Goal: Information Seeking & Learning: Understand process/instructions

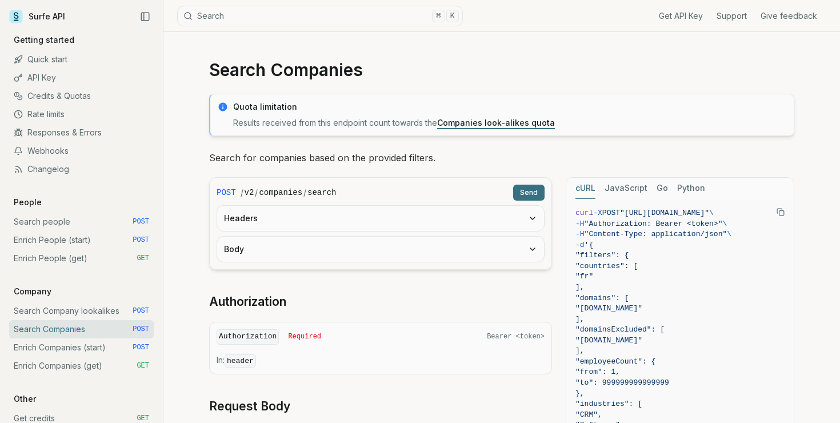
click at [407, 123] on p "Results received from this endpoint count towards the Companies look-alikes quo…" at bounding box center [510, 122] width 554 height 11
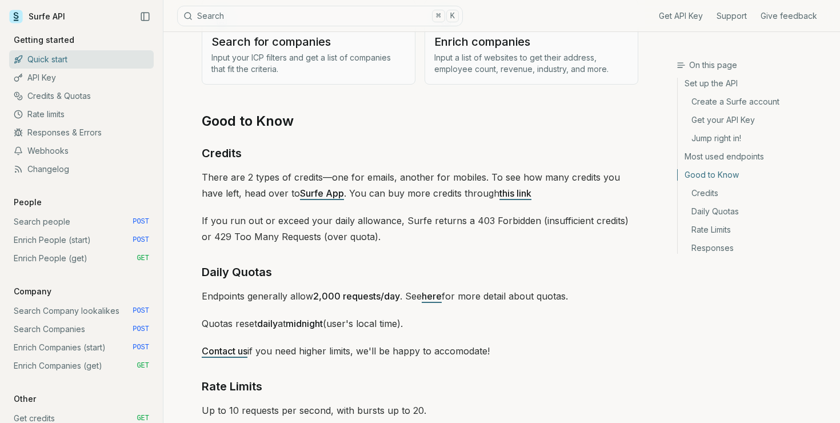
scroll to position [1532, 0]
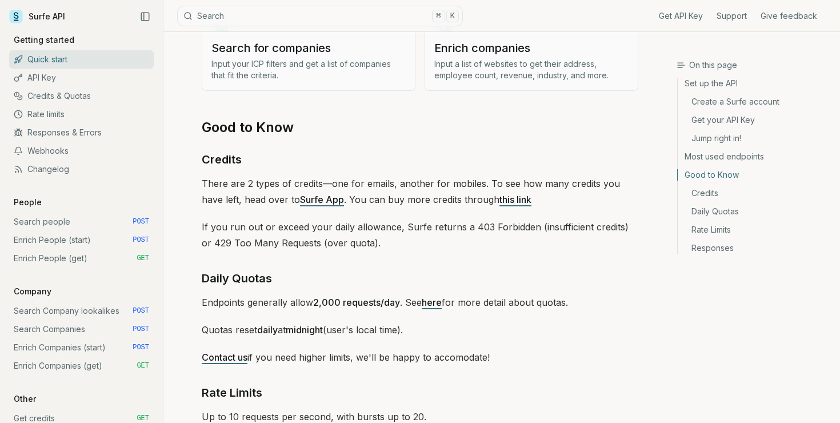
drag, startPoint x: 353, startPoint y: 178, endPoint x: 353, endPoint y: 186, distance: 8.6
click at [353, 186] on p "There are 2 types of credits—one for emails, another for mobiles. To see how ma…" at bounding box center [420, 192] width 437 height 32
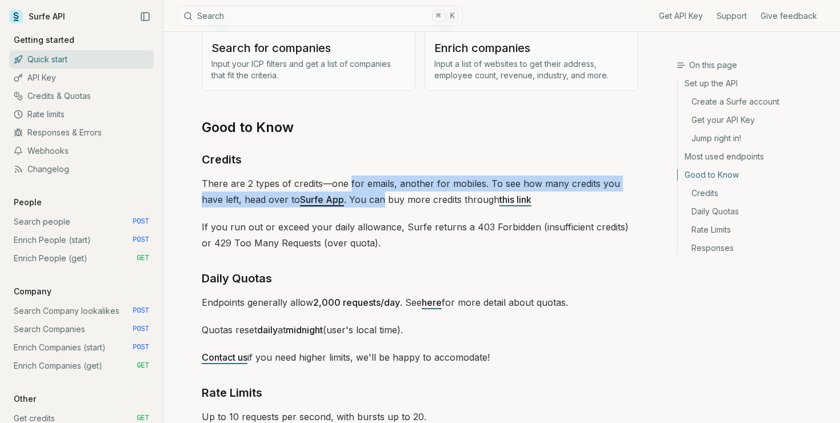
click at [353, 191] on p "There are 2 types of credits—one for emails, another for mobiles. To see how ma…" at bounding box center [420, 192] width 437 height 32
drag, startPoint x: 353, startPoint y: 191, endPoint x: 349, endPoint y: 185, distance: 6.7
click at [349, 185] on p "There are 2 types of credits—one for emails, another for mobiles. To see how ma…" at bounding box center [420, 192] width 437 height 32
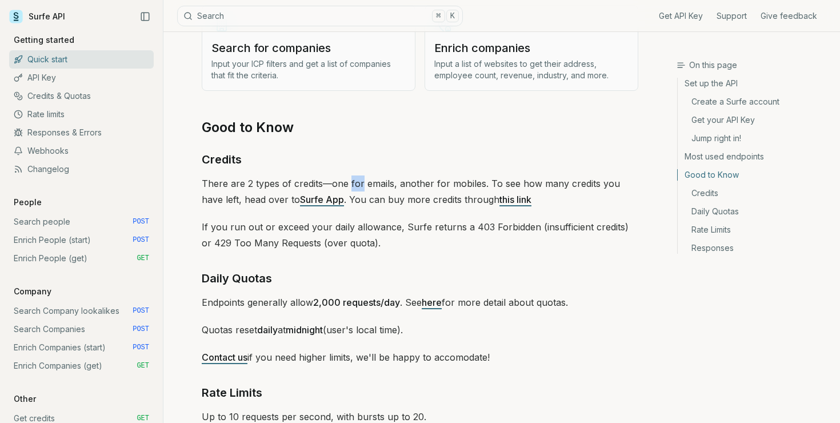
click at [349, 185] on p "There are 2 types of credits—one for emails, another for mobiles. To see how ma…" at bounding box center [420, 192] width 437 height 32
click at [304, 200] on link "Surfe App" at bounding box center [322, 199] width 44 height 11
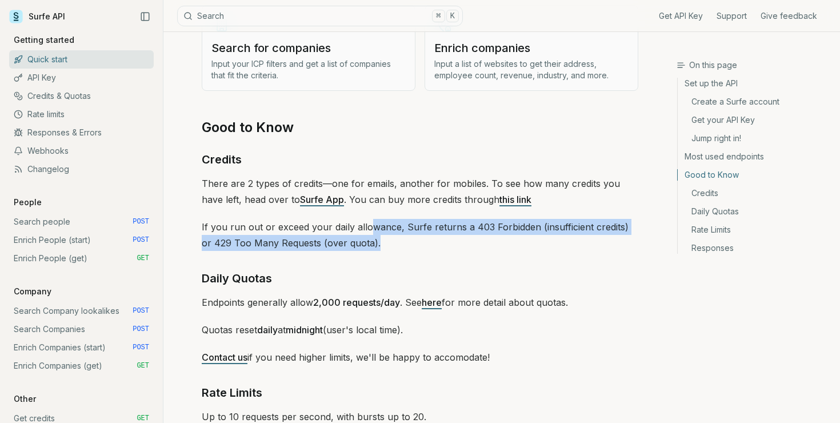
drag, startPoint x: 366, startPoint y: 223, endPoint x: 366, endPoint y: 235, distance: 12.0
click at [366, 235] on p "If you run out or exceed your daily allowance, Surfe returns a 403 Forbidden (i…" at bounding box center [420, 235] width 437 height 32
drag, startPoint x: 364, startPoint y: 224, endPoint x: 364, endPoint y: 238, distance: 14.3
click at [364, 238] on p "If you run out or exceed your daily allowance, Surfe returns a 403 Forbidden (i…" at bounding box center [420, 235] width 437 height 32
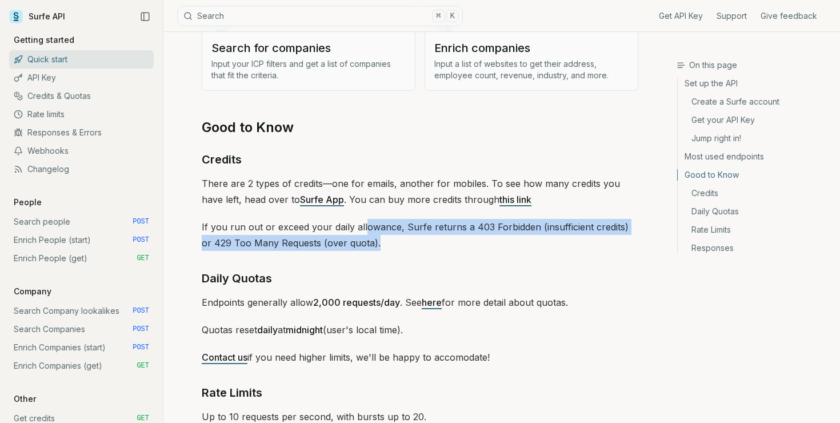
click at [364, 238] on p "If you run out or exceed your daily allowance, Surfe returns a 403 Forbidden (i…" at bounding box center [420, 235] width 437 height 32
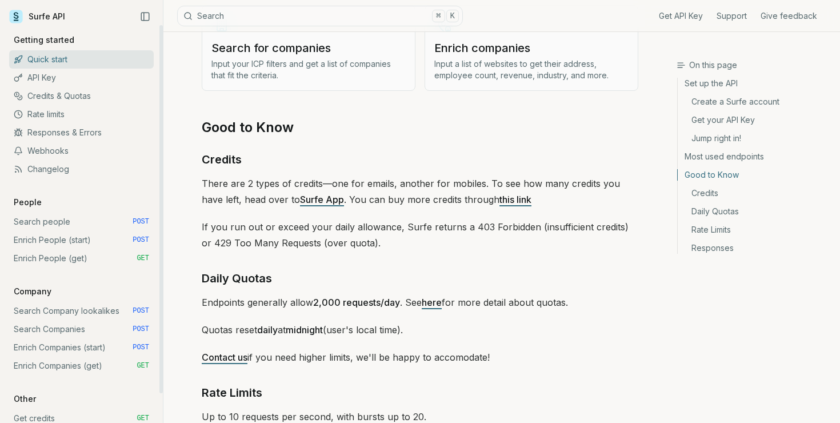
click at [90, 311] on link "Search Company lookalikes POST" at bounding box center [81, 311] width 145 height 18
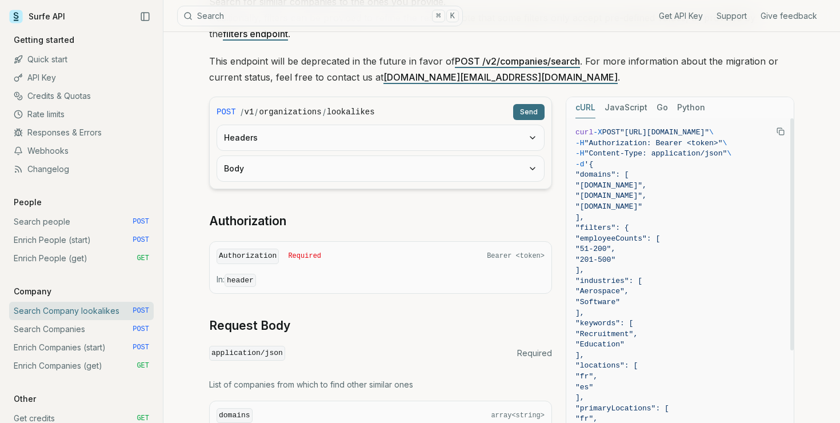
click at [695, 252] on span ""51-200"," at bounding box center [680, 249] width 209 height 11
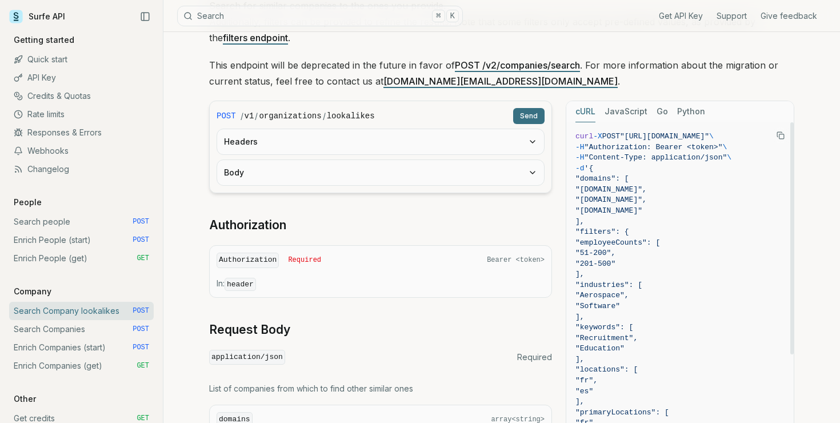
scroll to position [149, 0]
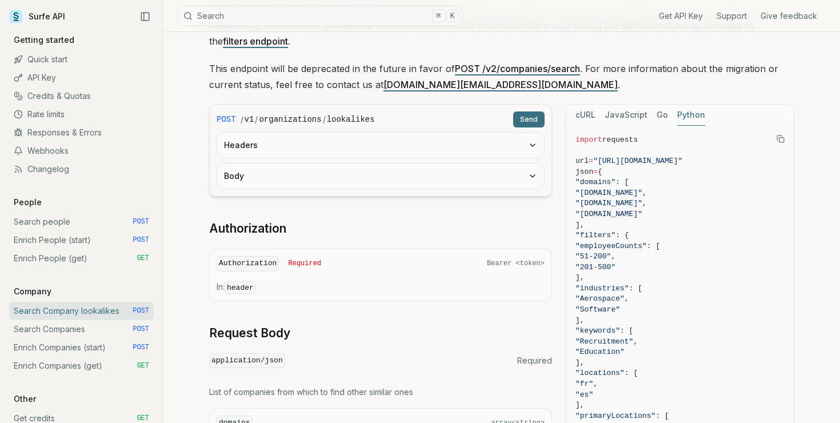
click at [686, 111] on button "Python" at bounding box center [691, 115] width 28 height 21
click at [540, 118] on button "Send" at bounding box center [528, 119] width 31 height 16
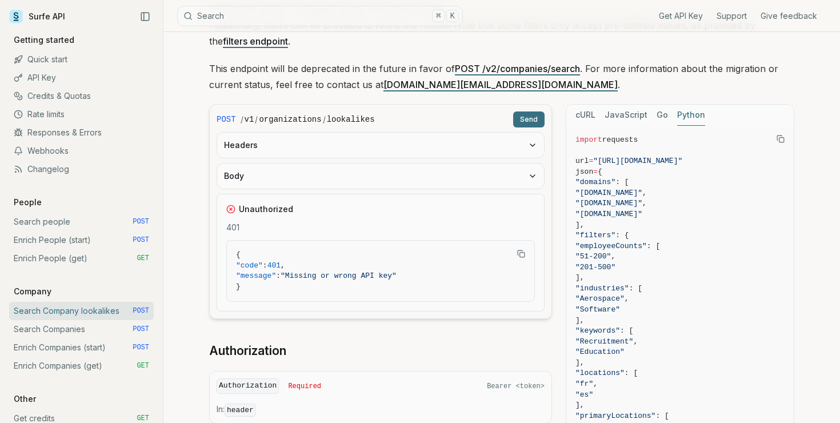
click at [474, 153] on button "Headers" at bounding box center [380, 145] width 327 height 25
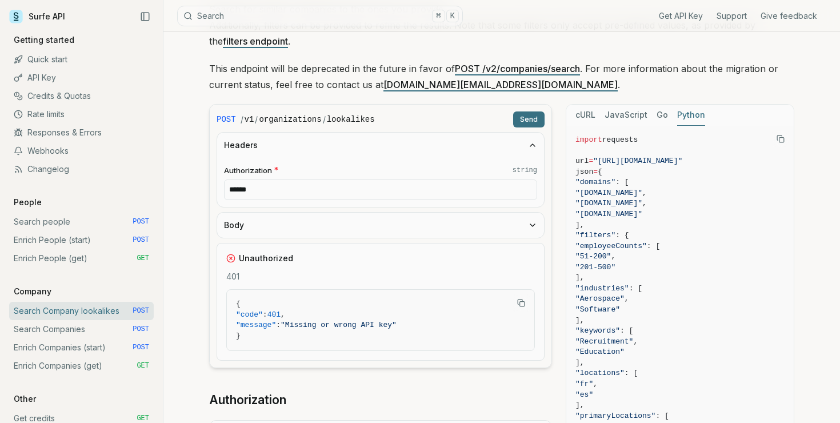
click at [473, 226] on button "Body" at bounding box center [380, 225] width 327 height 25
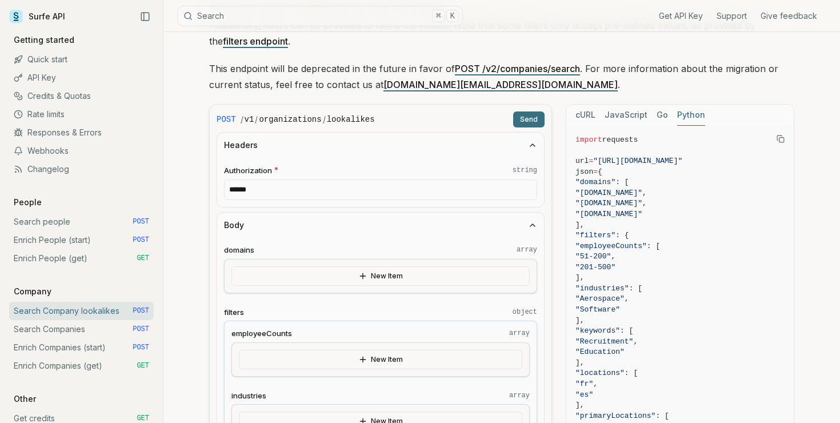
click at [454, 194] on input "******" at bounding box center [380, 190] width 313 height 21
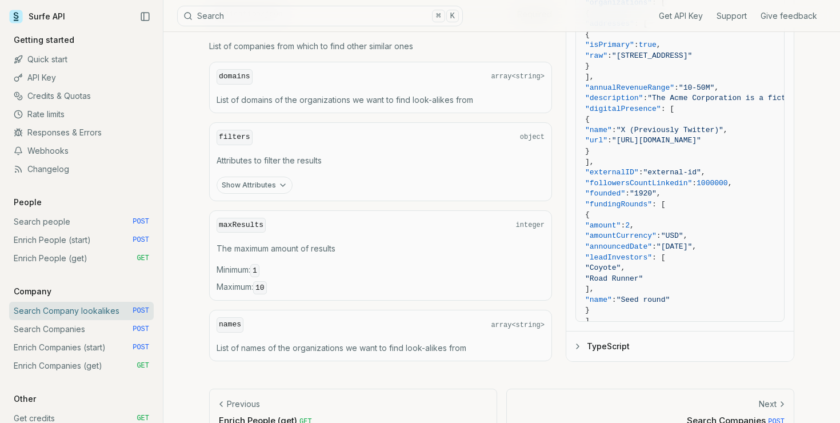
scroll to position [1327, 0]
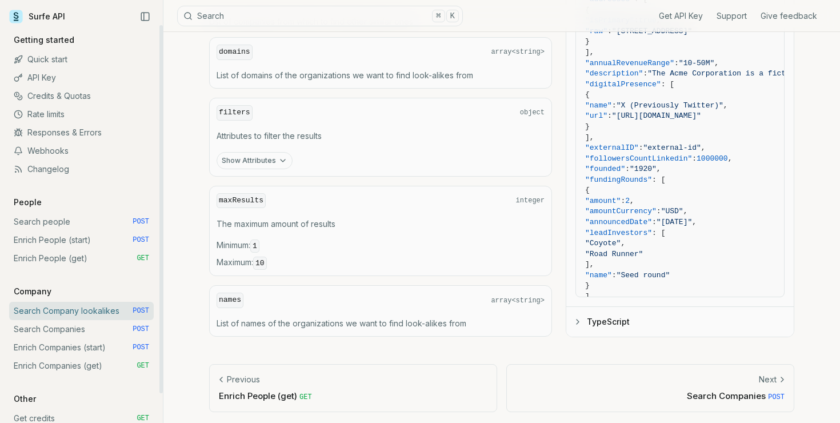
click at [78, 326] on link "Search Companies POST" at bounding box center [81, 329] width 145 height 18
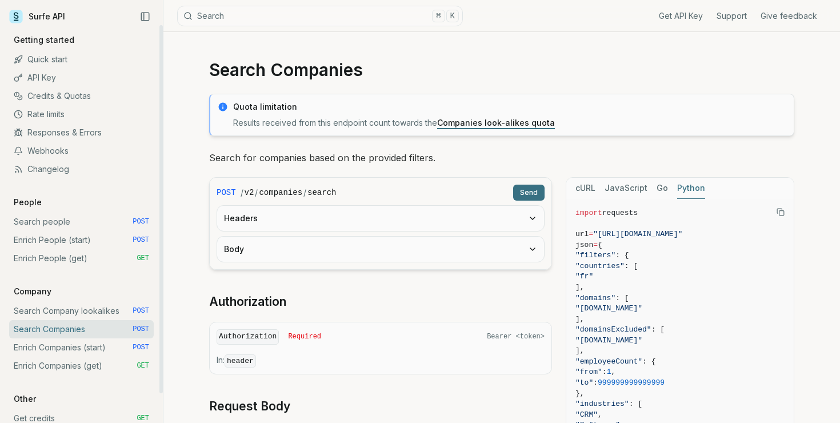
click at [90, 344] on link "Enrich Companies (start) POST" at bounding box center [81, 347] width 145 height 18
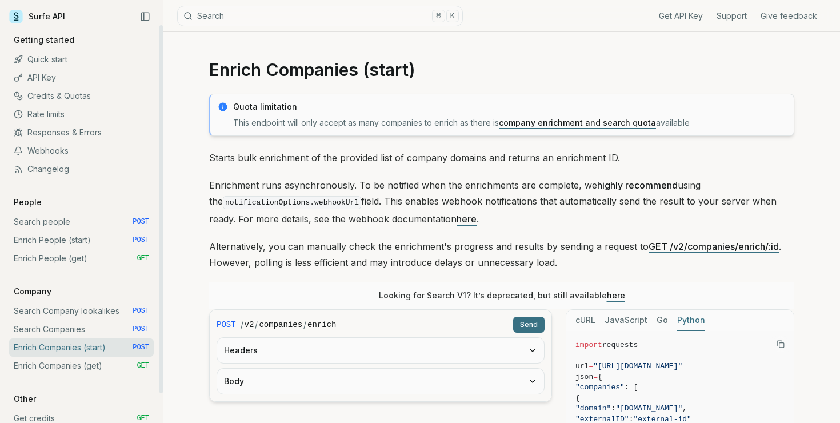
click at [77, 366] on link "Enrich Companies (get) GET" at bounding box center [81, 366] width 145 height 18
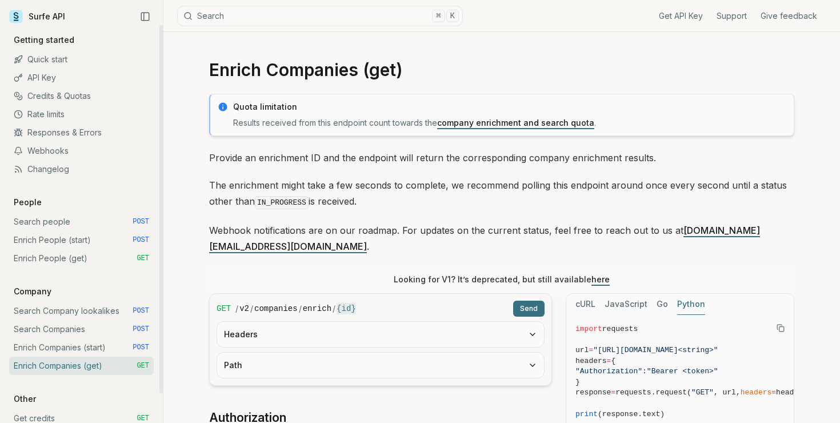
click at [71, 221] on link "Search people POST" at bounding box center [81, 222] width 145 height 18
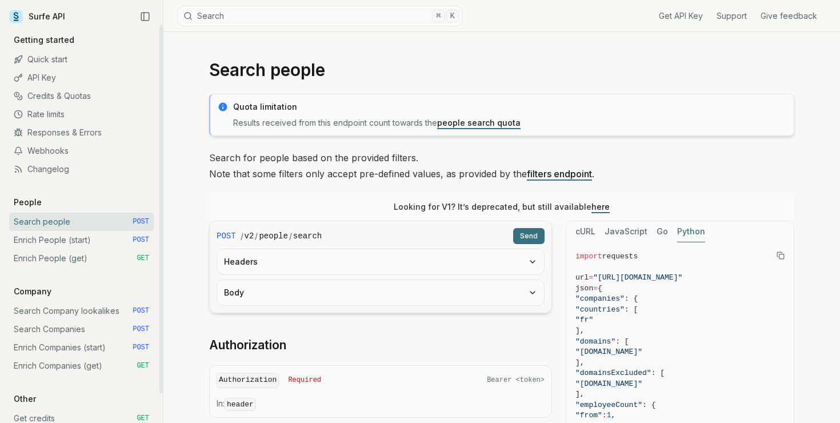
click at [73, 244] on link "Enrich People (start) POST" at bounding box center [81, 240] width 145 height 18
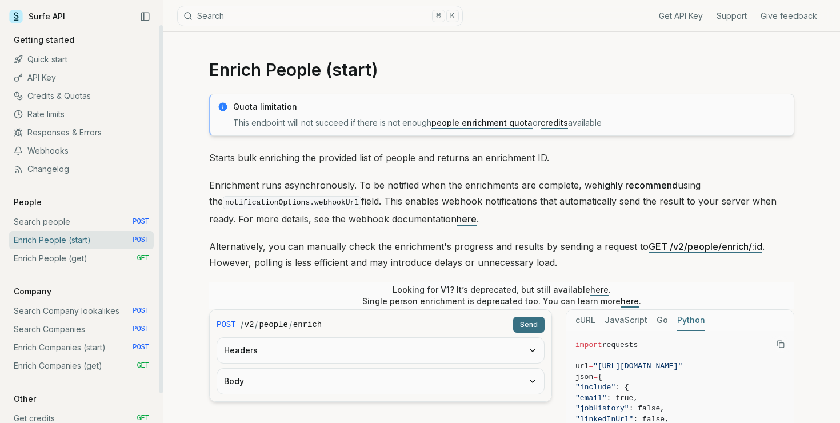
click at [78, 260] on link "Enrich People (get) GET" at bounding box center [81, 258] width 145 height 18
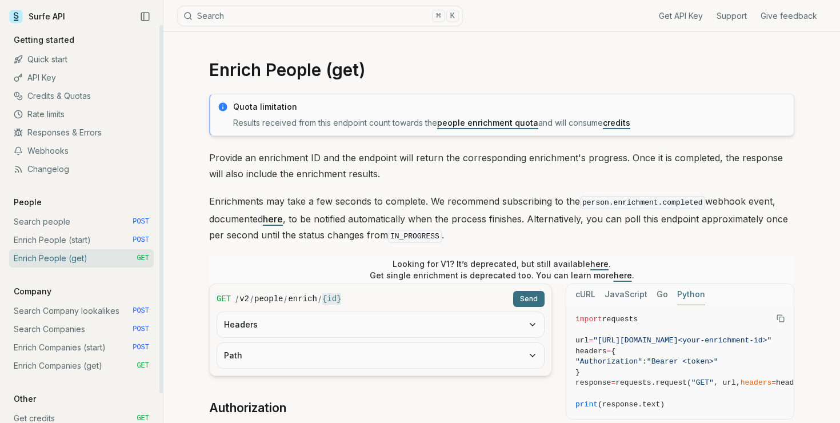
click at [83, 312] on link "Search Company lookalikes POST" at bounding box center [81, 311] width 145 height 18
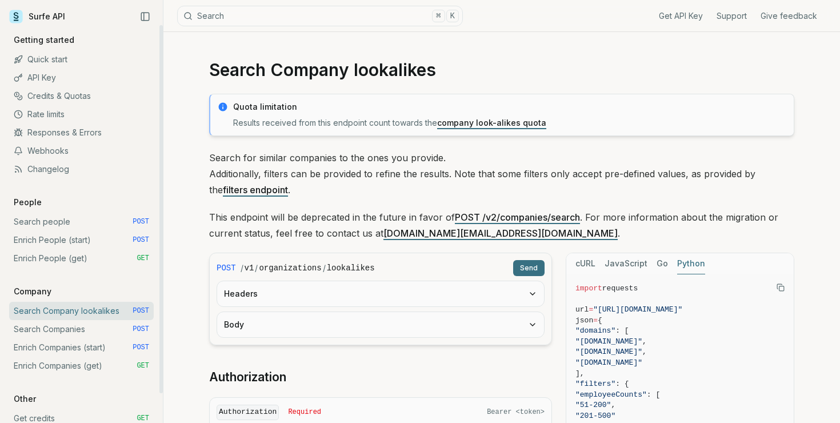
click at [89, 329] on link "Search Companies POST" at bounding box center [81, 329] width 145 height 18
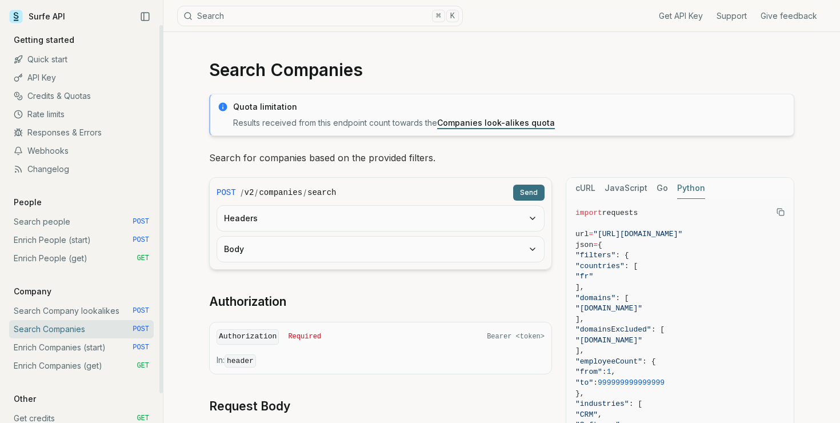
click at [97, 341] on link "Enrich Companies (start) POST" at bounding box center [81, 347] width 145 height 18
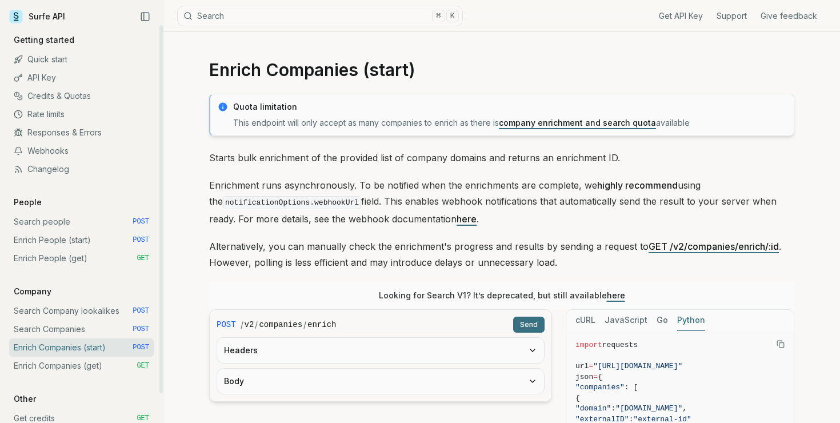
click at [103, 363] on link "Enrich Companies (get) GET" at bounding box center [81, 366] width 145 height 18
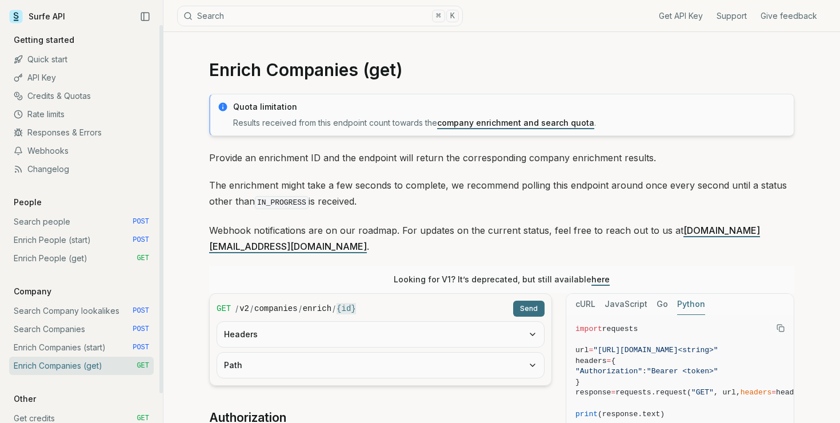
scroll to position [32, 0]
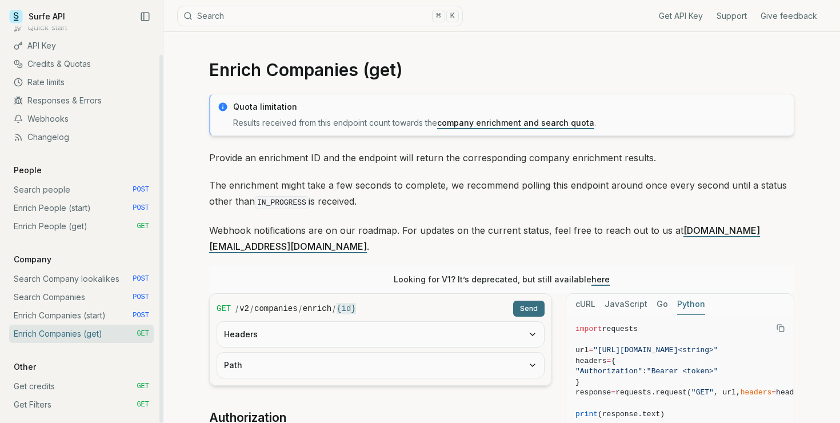
click at [83, 389] on link "Get credits GET" at bounding box center [81, 386] width 145 height 18
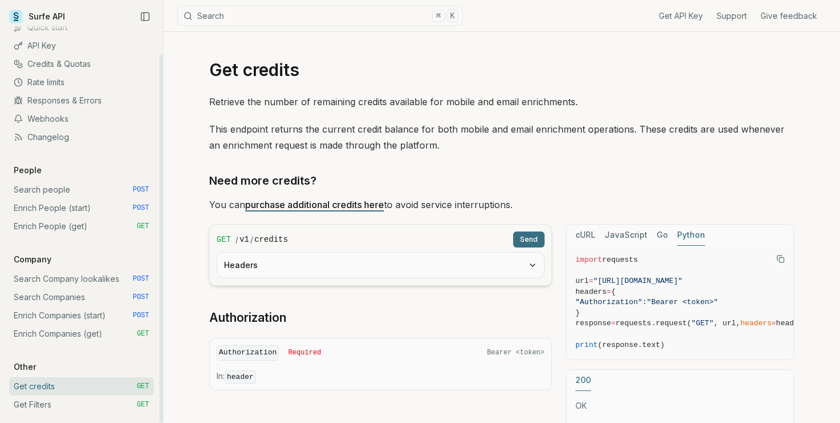
click at [80, 401] on link "Get Filters GET" at bounding box center [81, 405] width 145 height 18
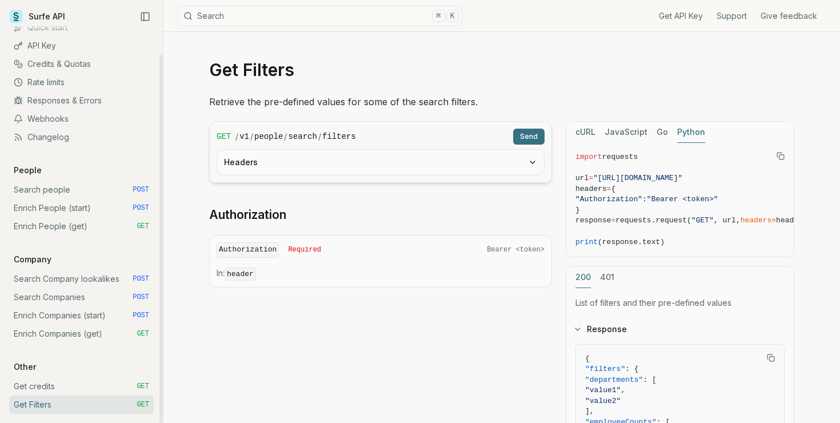
click at [74, 321] on link "Enrich Companies (start) POST" at bounding box center [81, 315] width 145 height 18
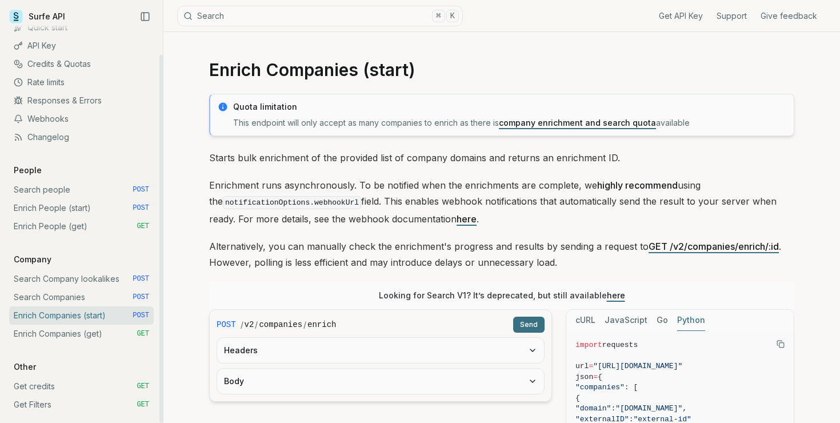
click at [71, 304] on link "Search Companies POST" at bounding box center [81, 297] width 145 height 18
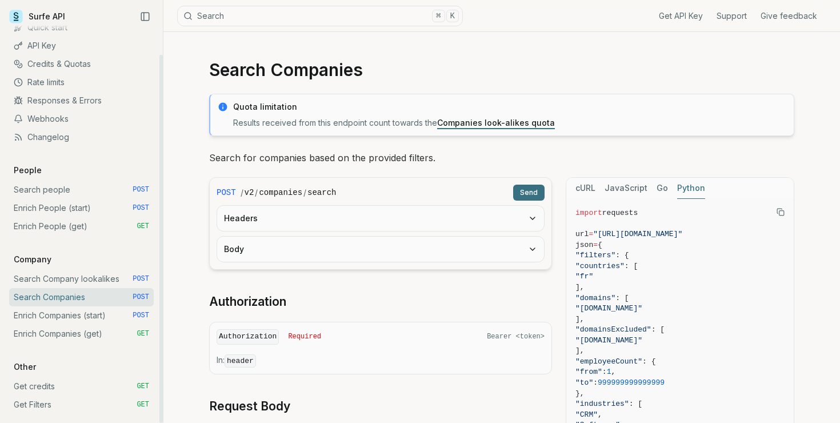
click at [58, 194] on link "Search people POST" at bounding box center [81, 190] width 145 height 18
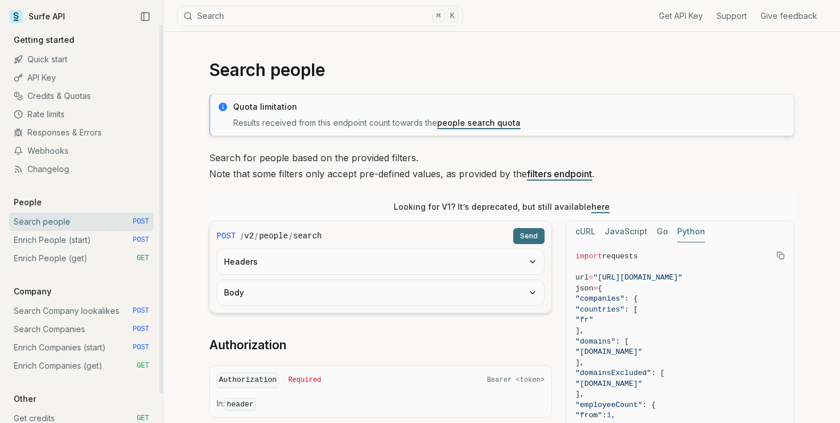
click at [56, 81] on link "API Key" at bounding box center [81, 78] width 145 height 18
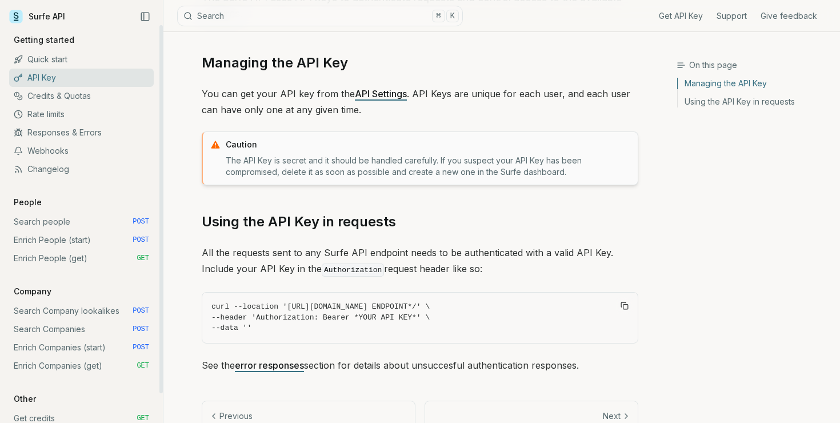
scroll to position [142, 0]
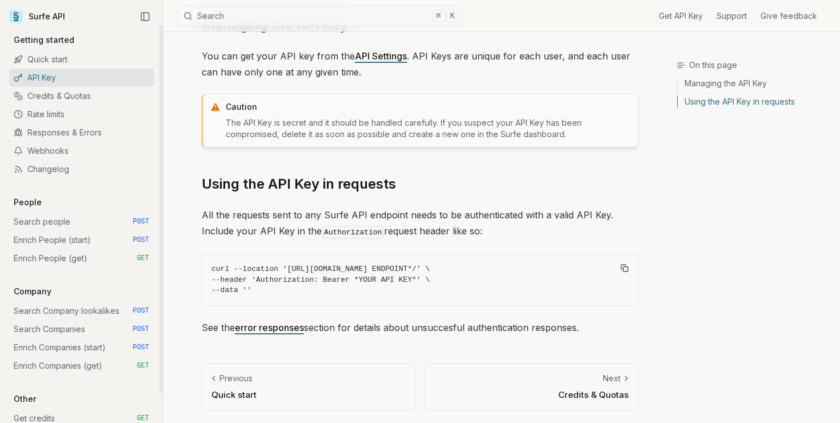
click at [60, 118] on link "Rate limits" at bounding box center [81, 114] width 145 height 18
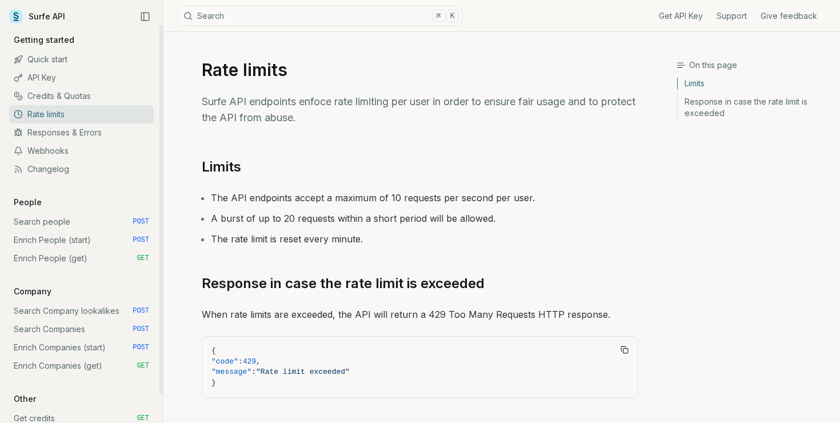
click at [60, 101] on link "Credits & Quotas" at bounding box center [81, 96] width 145 height 18
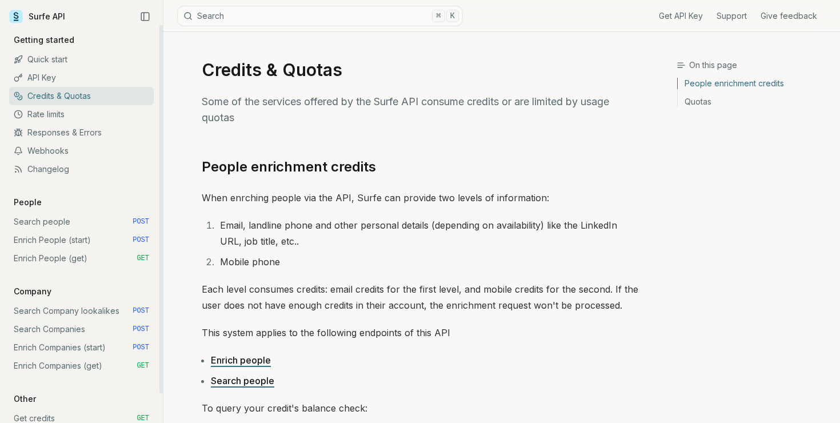
click at [69, 134] on link "Responses & Errors" at bounding box center [81, 132] width 145 height 18
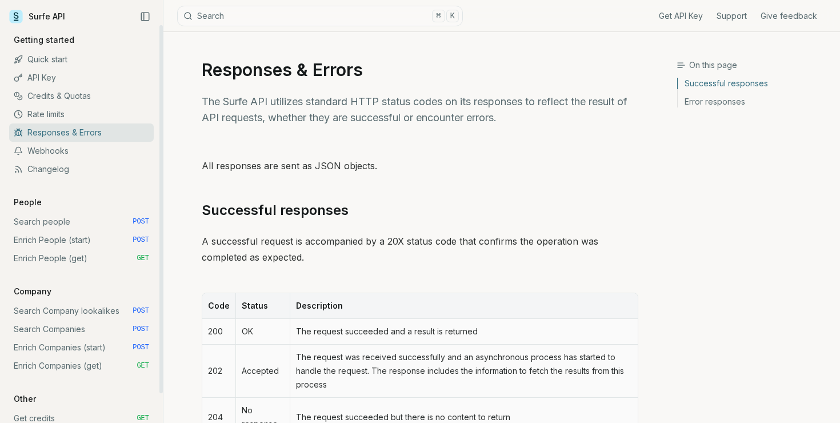
click at [67, 153] on link "Webhooks" at bounding box center [81, 151] width 145 height 18
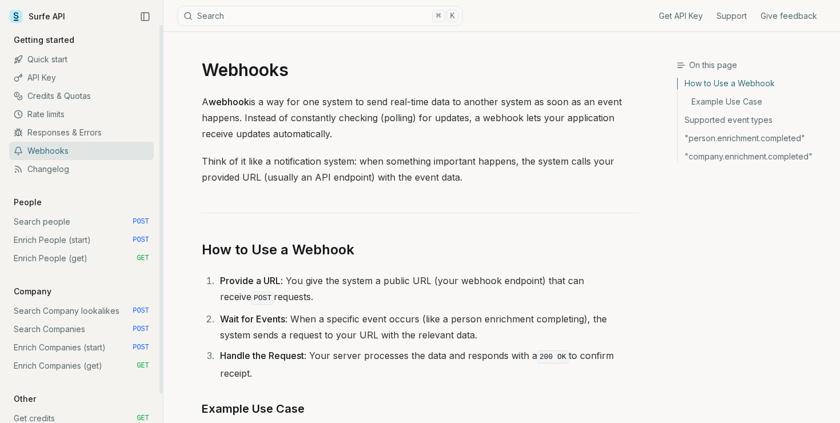
click at [67, 228] on link "Search people POST" at bounding box center [81, 222] width 145 height 18
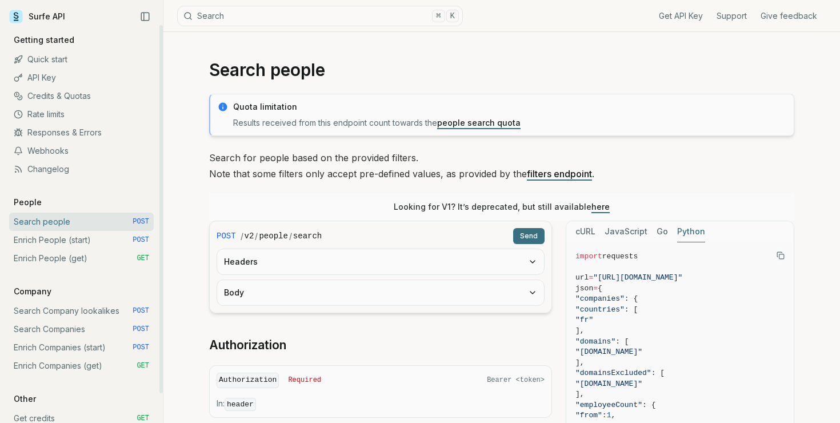
click at [72, 238] on link "Enrich People (start) POST" at bounding box center [81, 240] width 145 height 18
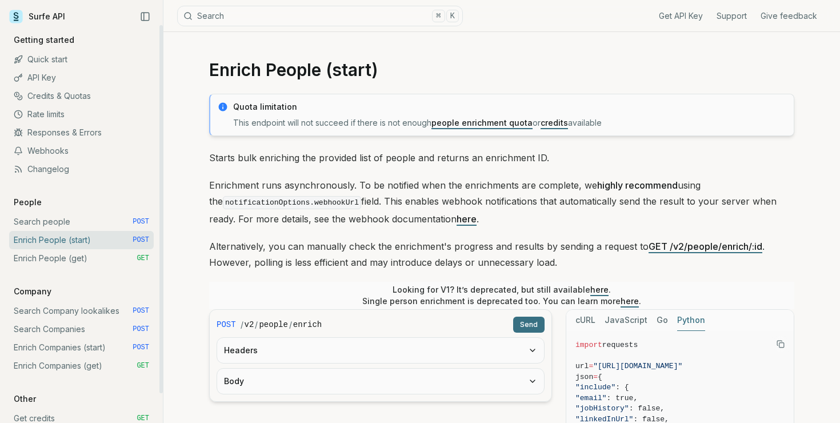
click at [63, 329] on link "Search Companies POST" at bounding box center [81, 329] width 145 height 18
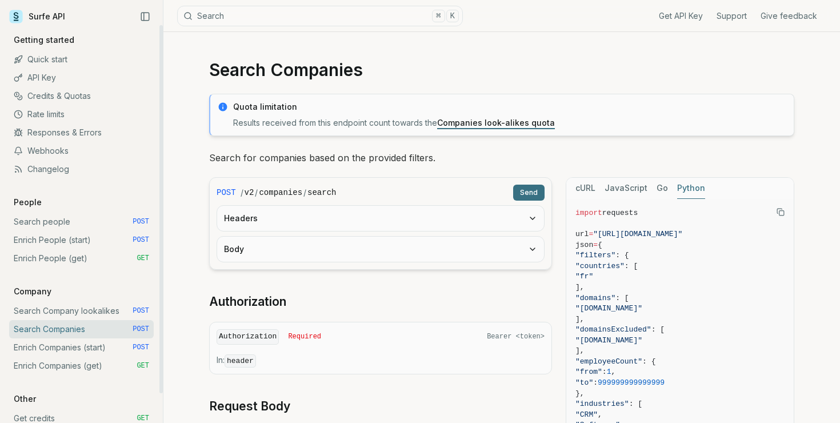
click at [84, 307] on link "Search Company lookalikes POST" at bounding box center [81, 311] width 145 height 18
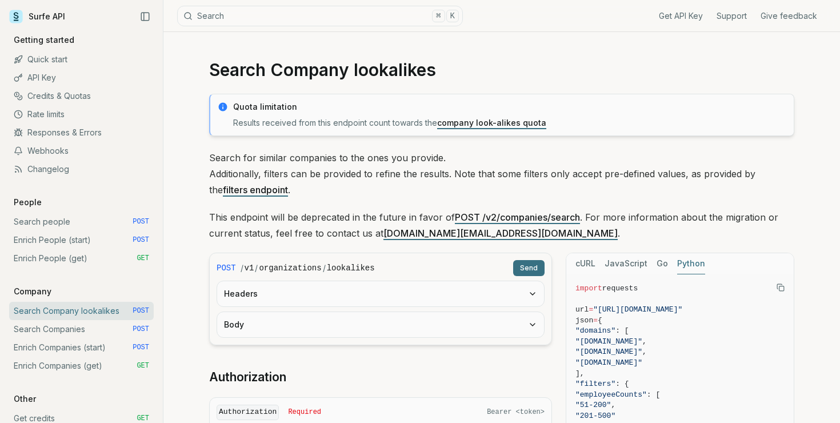
click at [534, 294] on icon "button" at bounding box center [532, 293] width 9 height 9
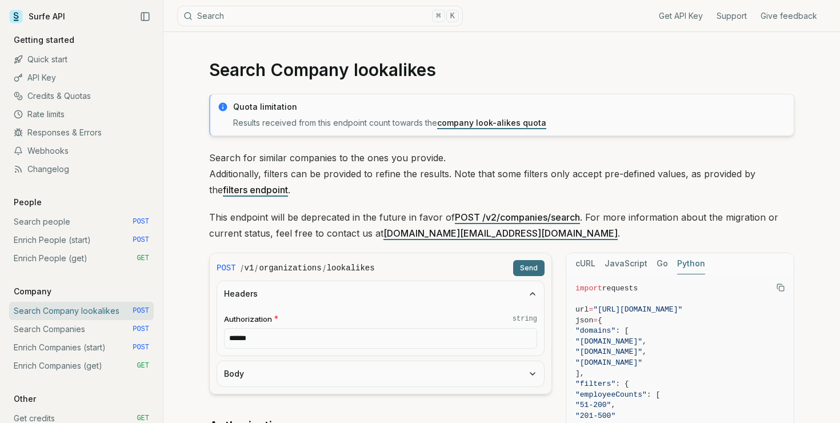
click at [534, 294] on icon "button" at bounding box center [532, 293] width 9 height 9
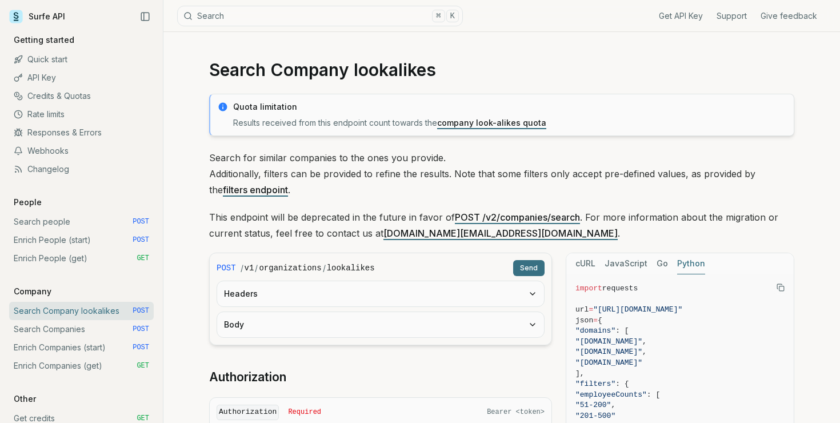
click at [532, 325] on icon "button" at bounding box center [533, 325] width 5 height 2
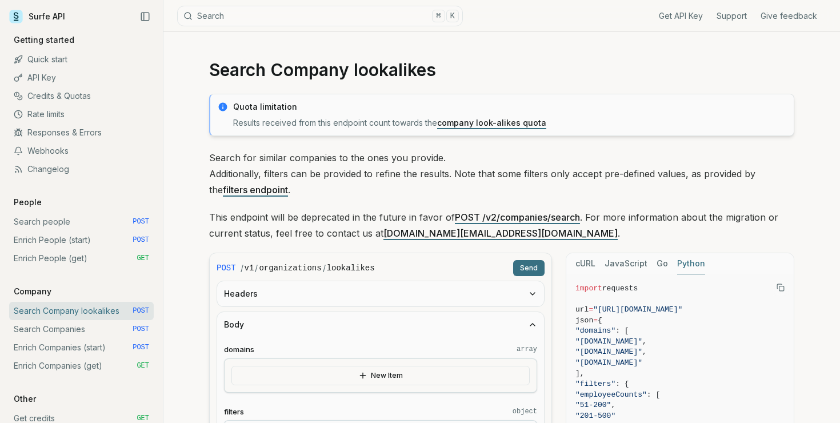
click at [532, 325] on icon "button" at bounding box center [532, 324] width 9 height 9
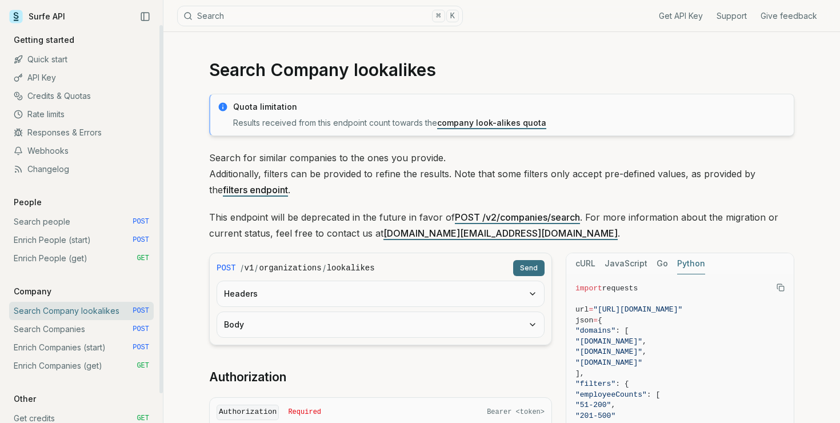
click at [63, 334] on link "Search Companies POST" at bounding box center [81, 329] width 145 height 18
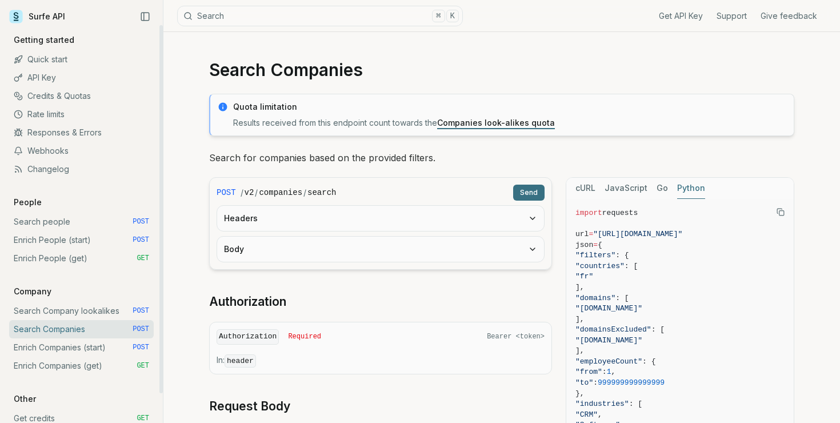
click at [82, 352] on link "Enrich Companies (start) POST" at bounding box center [81, 347] width 145 height 18
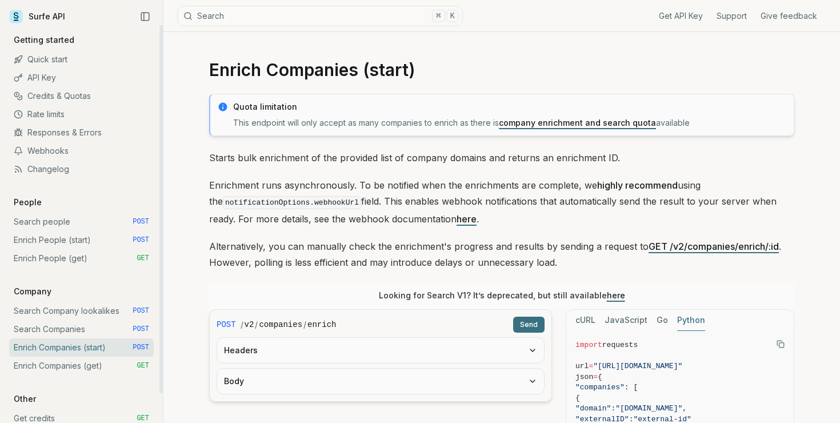
click at [81, 360] on link "Enrich Companies (get) GET" at bounding box center [81, 366] width 145 height 18
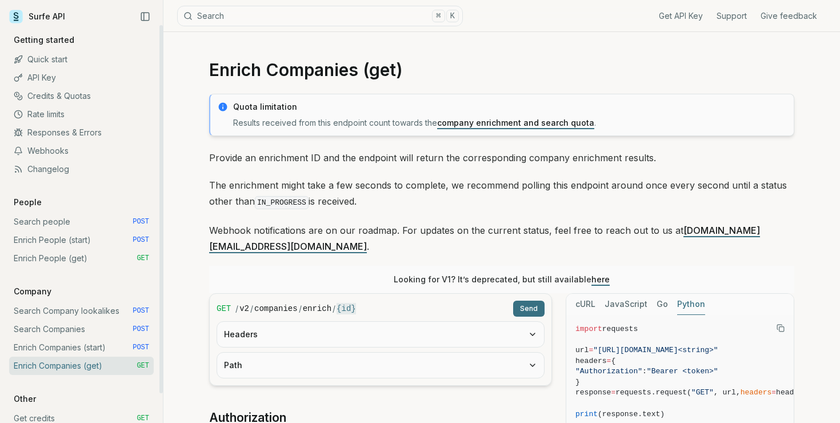
click at [65, 326] on link "Search Companies POST" at bounding box center [81, 329] width 145 height 18
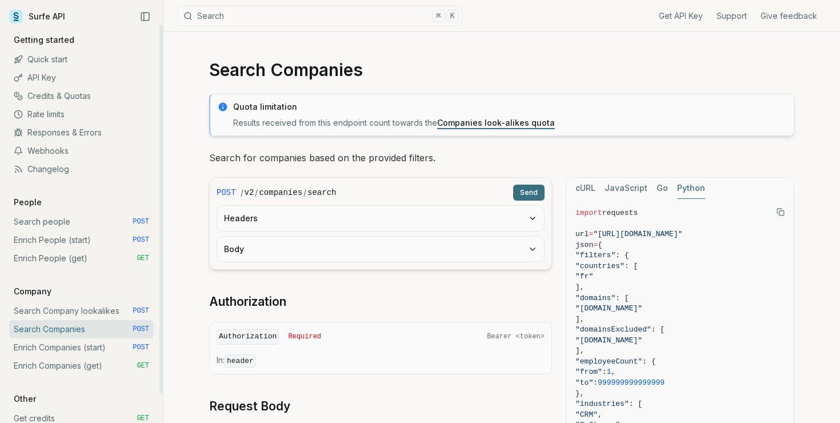
click at [65, 312] on link "Search Company lookalikes POST" at bounding box center [81, 311] width 145 height 18
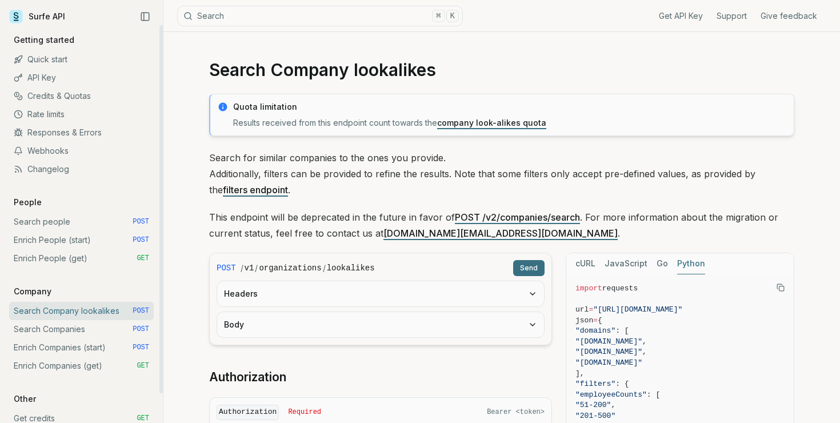
click at [66, 228] on link "Search people POST" at bounding box center [81, 222] width 145 height 18
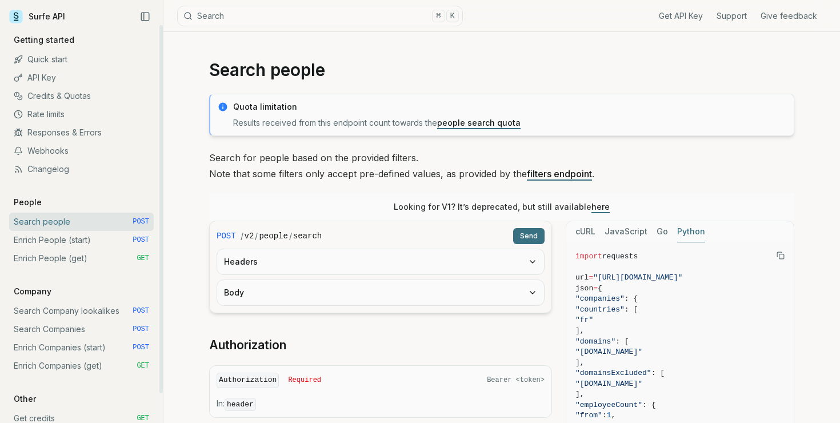
click at [68, 238] on link "Enrich People (start) POST" at bounding box center [81, 240] width 145 height 18
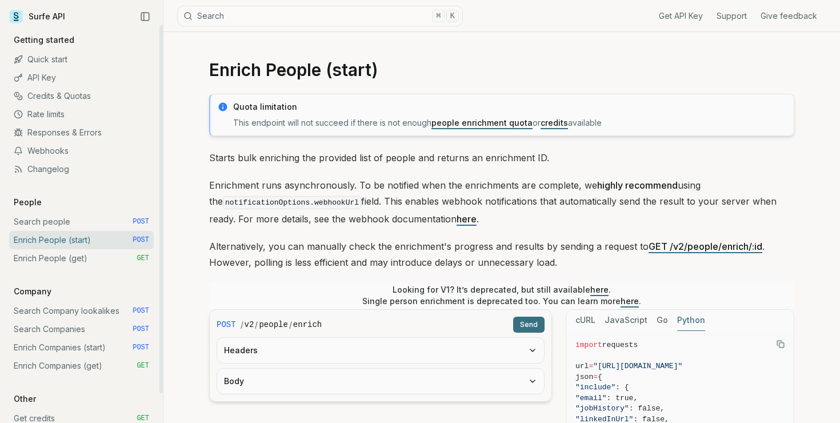
click at [70, 253] on link "Enrich People (get) GET" at bounding box center [81, 258] width 145 height 18
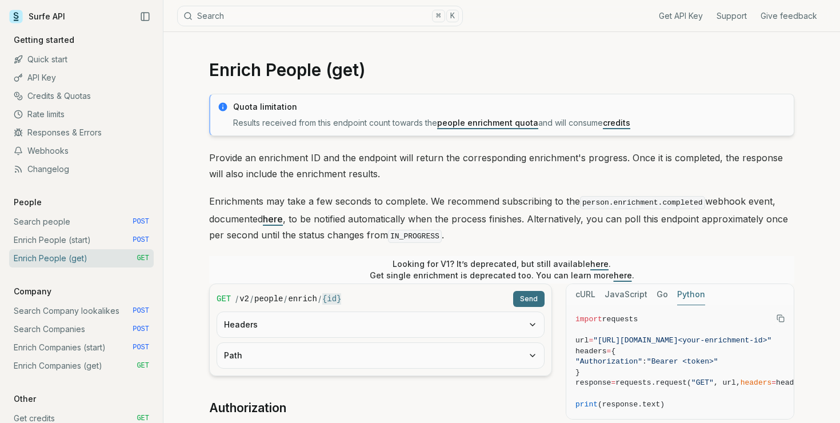
drag, startPoint x: 377, startPoint y: 196, endPoint x: 376, endPoint y: 204, distance: 8.0
click at [376, 204] on p "Enrichments may take a few seconds to complete. We recommend subscribing to the…" at bounding box center [501, 218] width 585 height 51
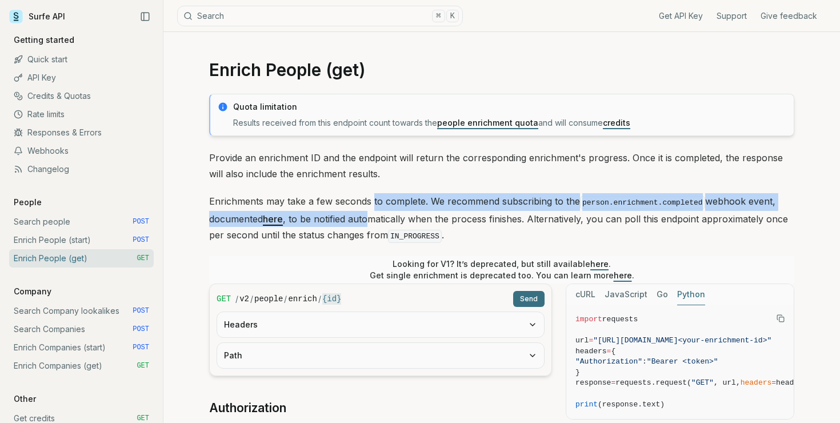
drag, startPoint x: 371, startPoint y: 217, endPoint x: 372, endPoint y: 207, distance: 10.4
click at [372, 207] on p "Enrichments may take a few seconds to complete. We recommend subscribing to the…" at bounding box center [501, 218] width 585 height 51
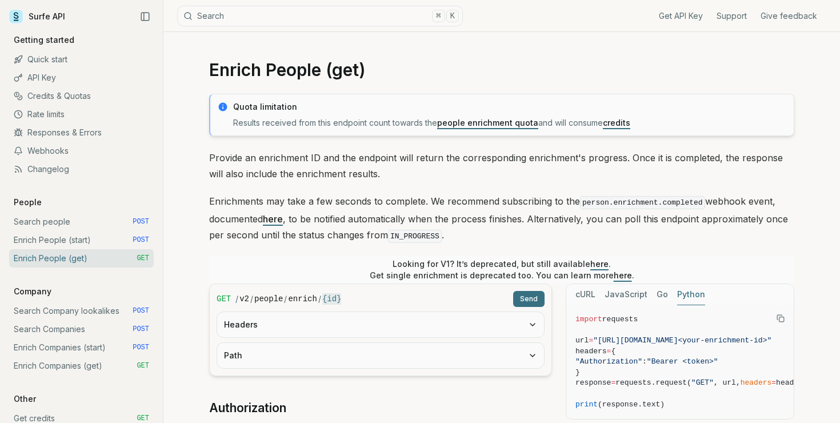
click at [373, 205] on p "Enrichments may take a few seconds to complete. We recommend subscribing to the…" at bounding box center [501, 218] width 585 height 51
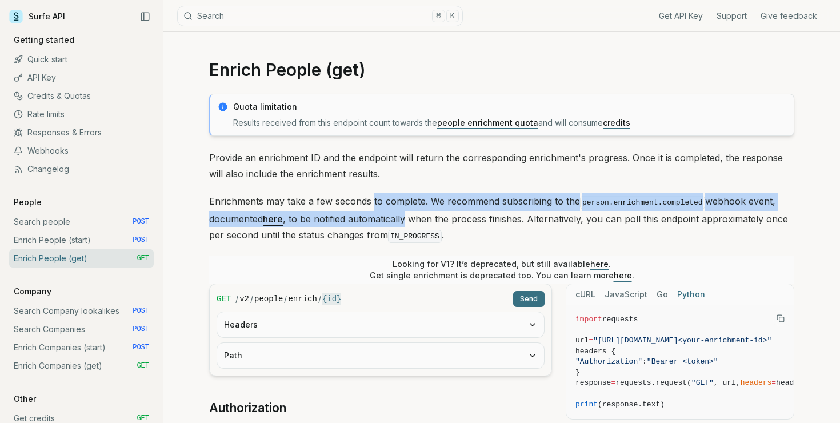
drag, startPoint x: 373, startPoint y: 205, endPoint x: 372, endPoint y: 213, distance: 8.7
click at [372, 213] on p "Enrichments may take a few seconds to complete. We recommend subscribing to the…" at bounding box center [501, 218] width 585 height 51
